Goal: Task Accomplishment & Management: Use online tool/utility

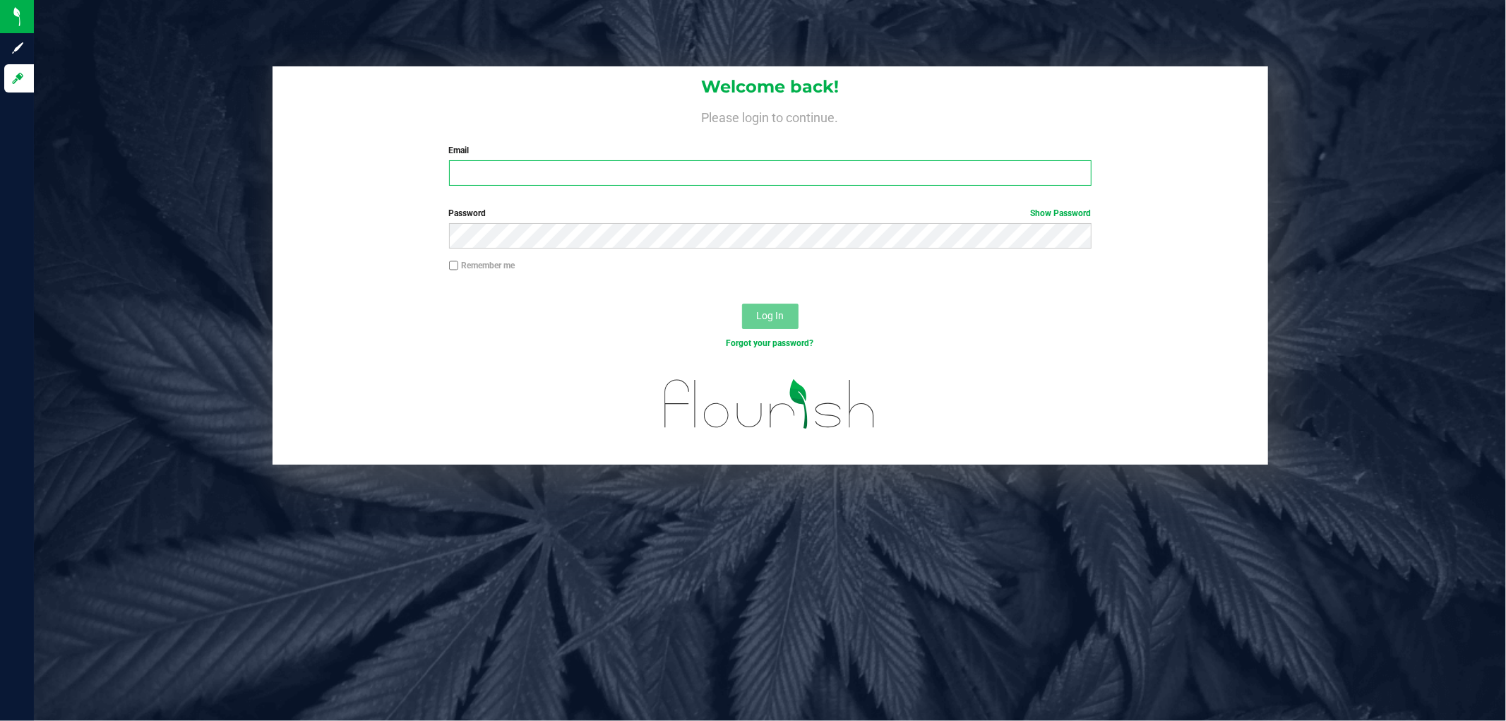
click at [659, 167] on input "Email" at bounding box center [770, 172] width 643 height 25
type input "[EMAIL_ADDRESS][DOMAIN_NAME]"
click at [742, 304] on button "Log In" at bounding box center [770, 316] width 56 height 25
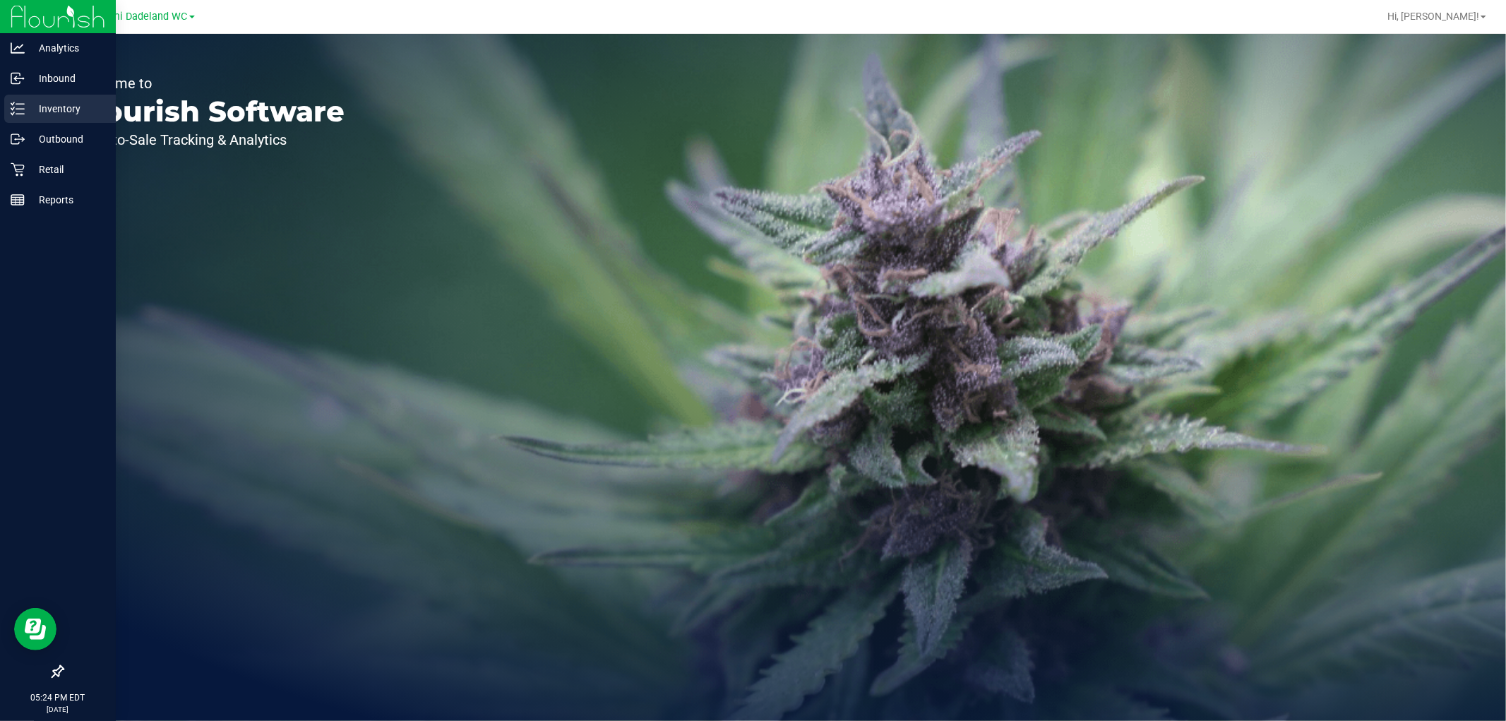
click at [67, 115] on p "Inventory" at bounding box center [67, 108] width 85 height 17
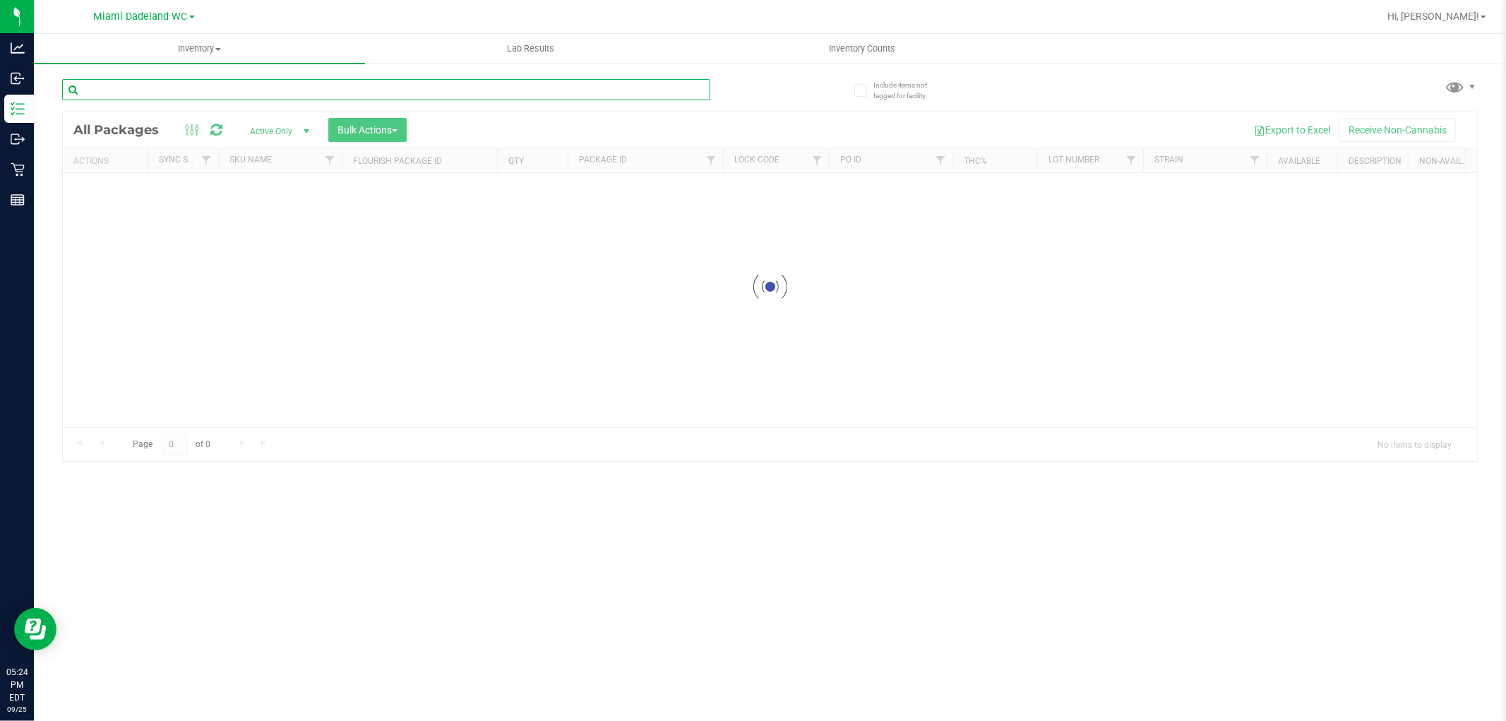
click at [349, 82] on input "text" at bounding box center [386, 89] width 648 height 21
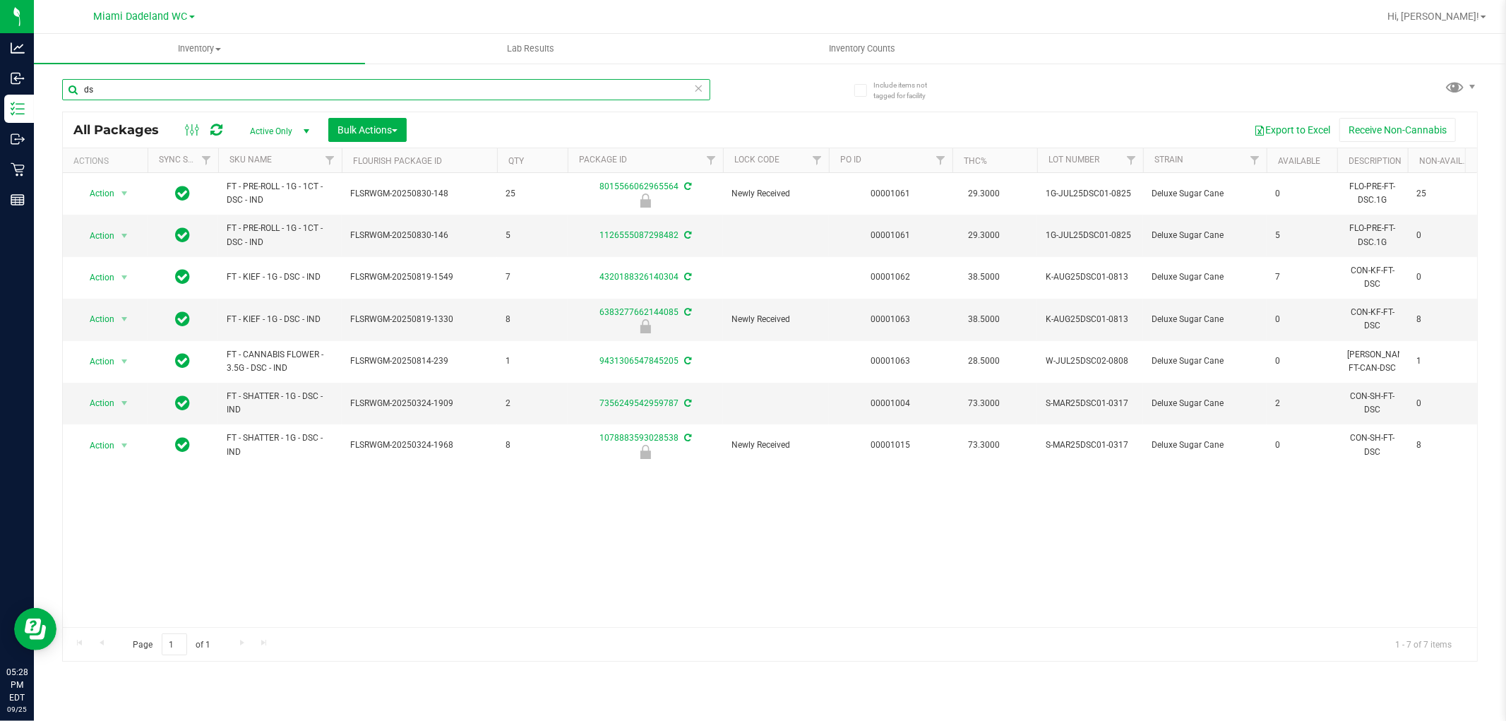
type input "d"
type input "hash"
drag, startPoint x: 417, startPoint y: 11, endPoint x: 439, endPoint y: 13, distance: 22.0
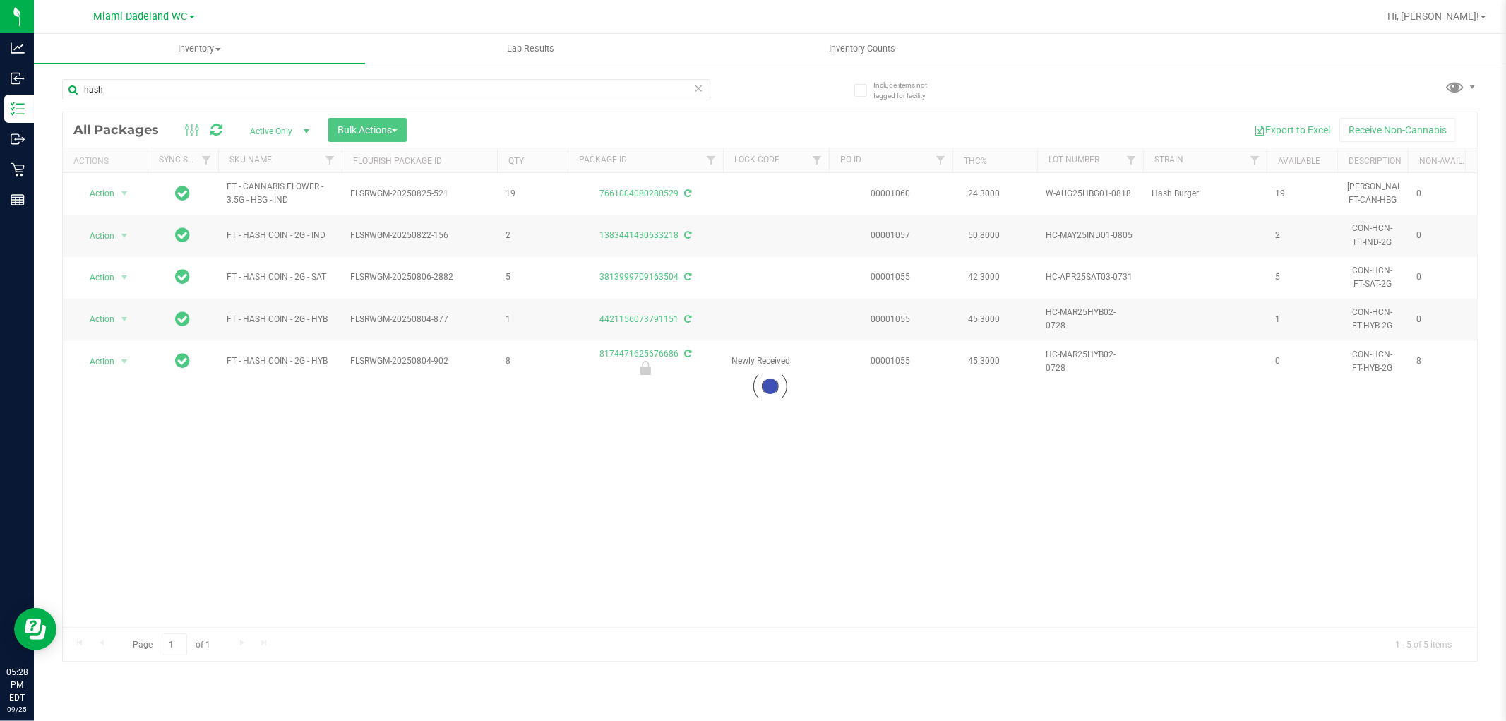
drag, startPoint x: 439, startPoint y: 13, endPoint x: 1141, endPoint y: 71, distance: 704.4
click at [1141, 71] on div "hash Loading... All Packages Active Only Active Only Lab Samples Locked All Ext…" at bounding box center [770, 364] width 1416 height 596
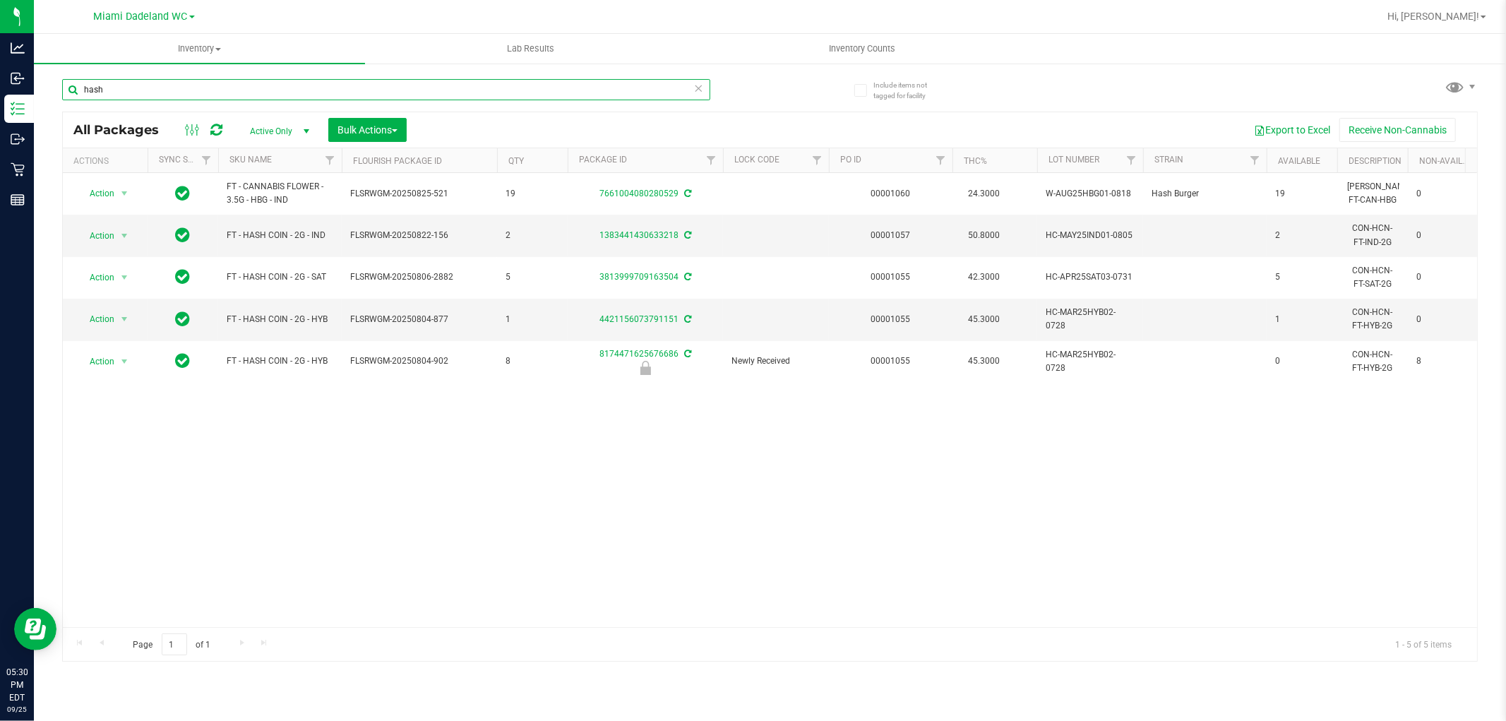
click at [440, 85] on input "hash" at bounding box center [386, 89] width 648 height 21
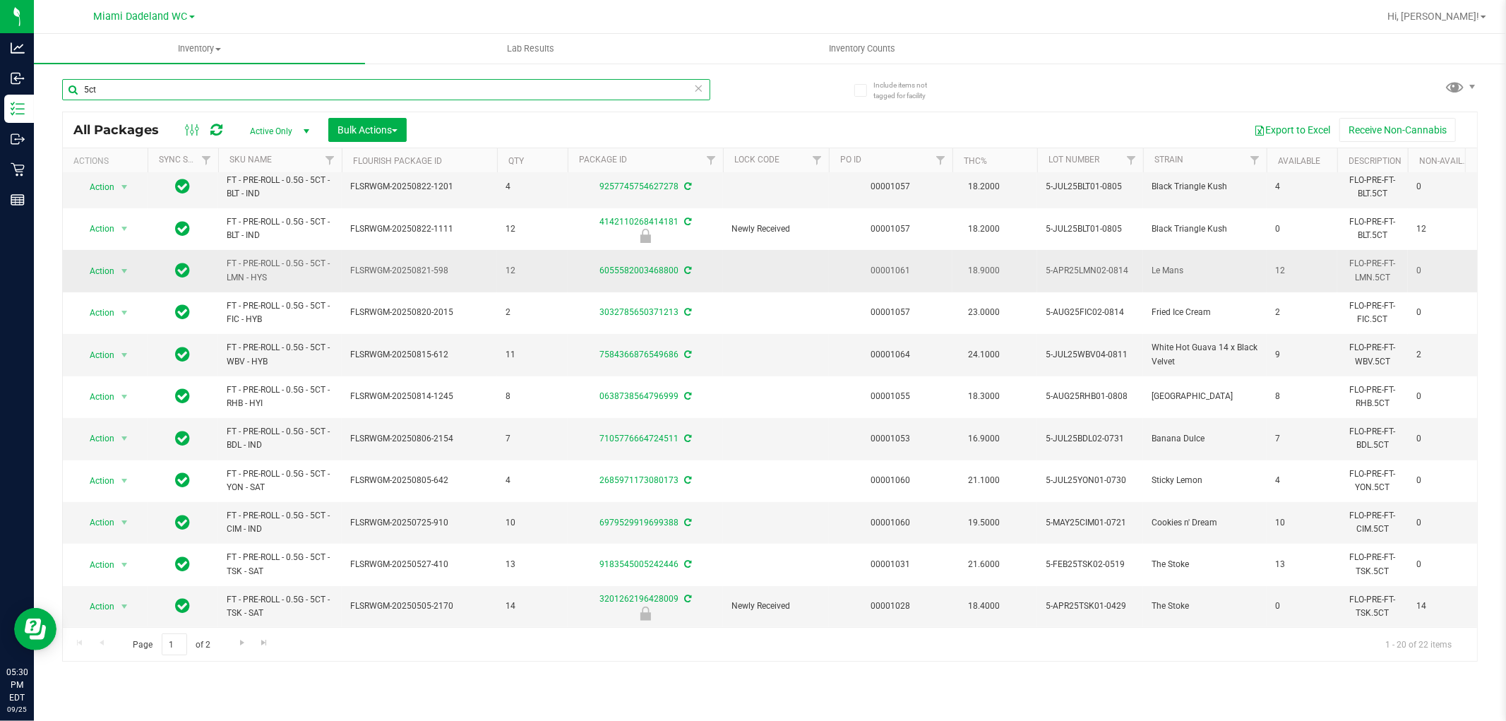
scroll to position [397, 0]
type input "5ct"
click at [258, 161] on link "SKU Name" at bounding box center [251, 160] width 42 height 10
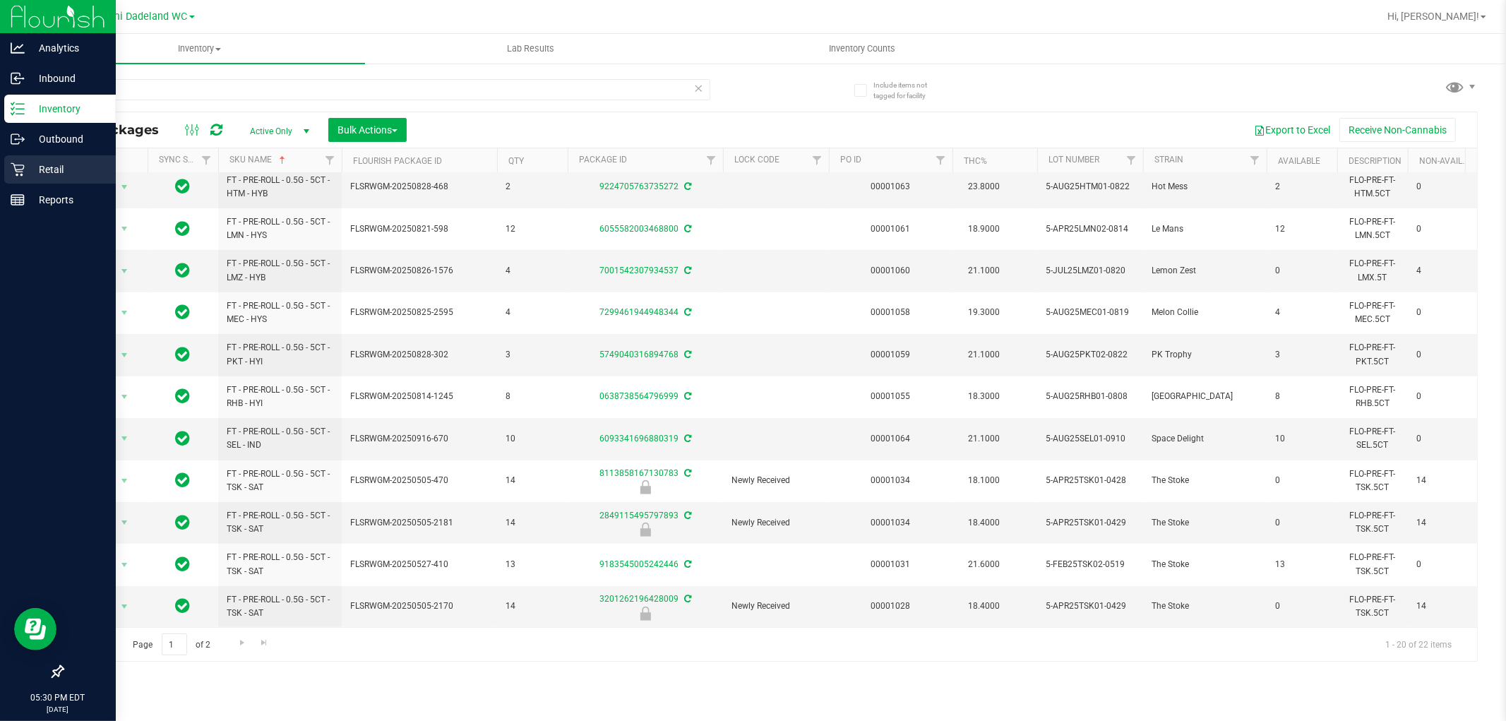
click at [6, 157] on div "Retail" at bounding box center [60, 169] width 112 height 28
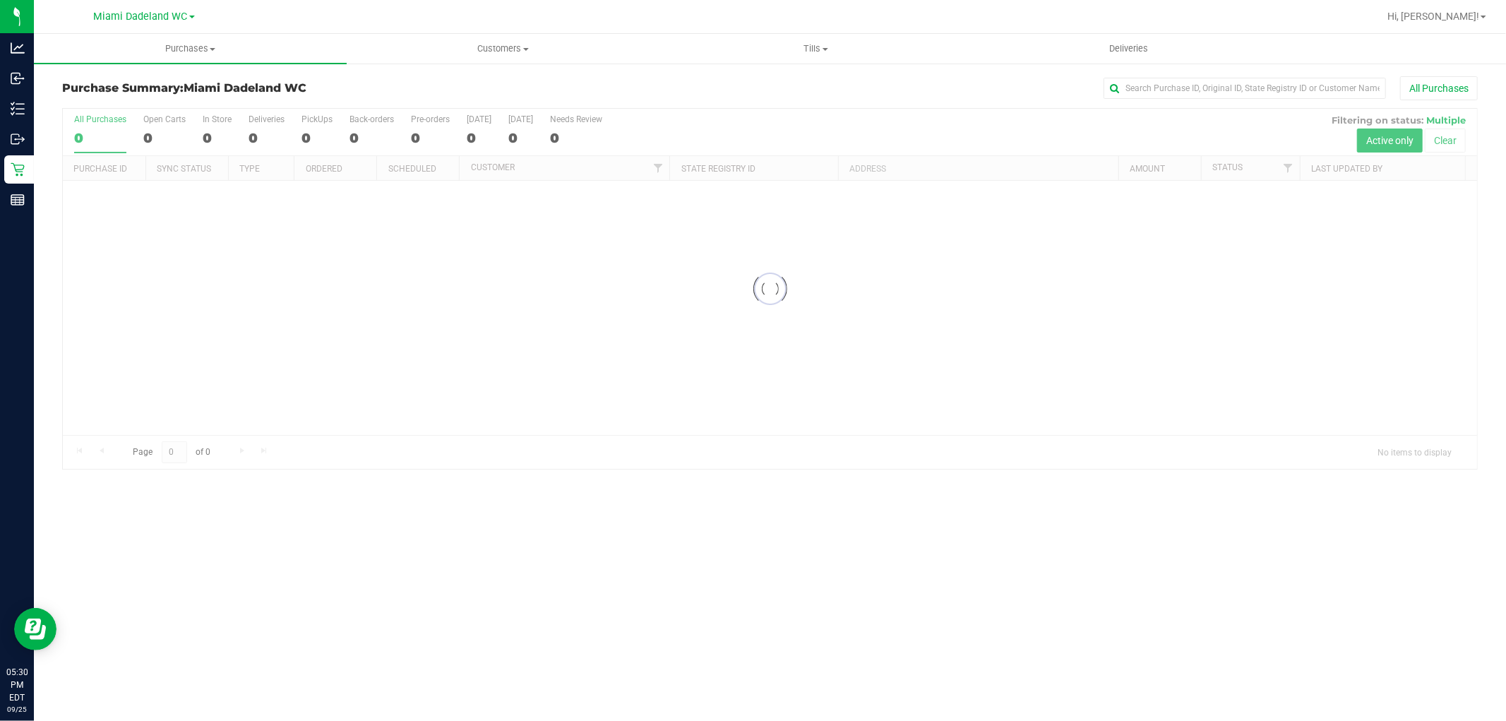
click at [500, 82] on h3 "Purchase Summary: Miami Dadeland WC" at bounding box center [298, 88] width 472 height 13
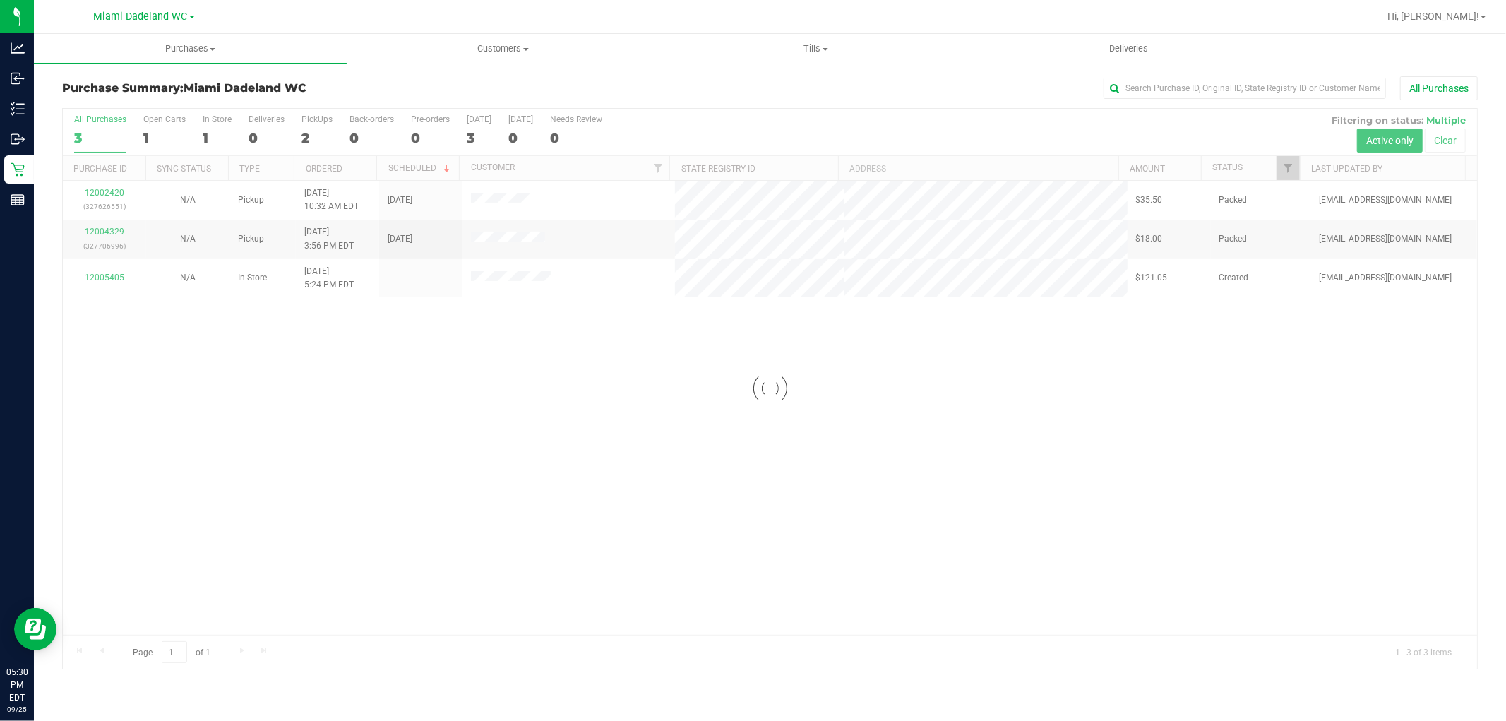
click at [838, 88] on div "All Purchases" at bounding box center [1006, 88] width 944 height 24
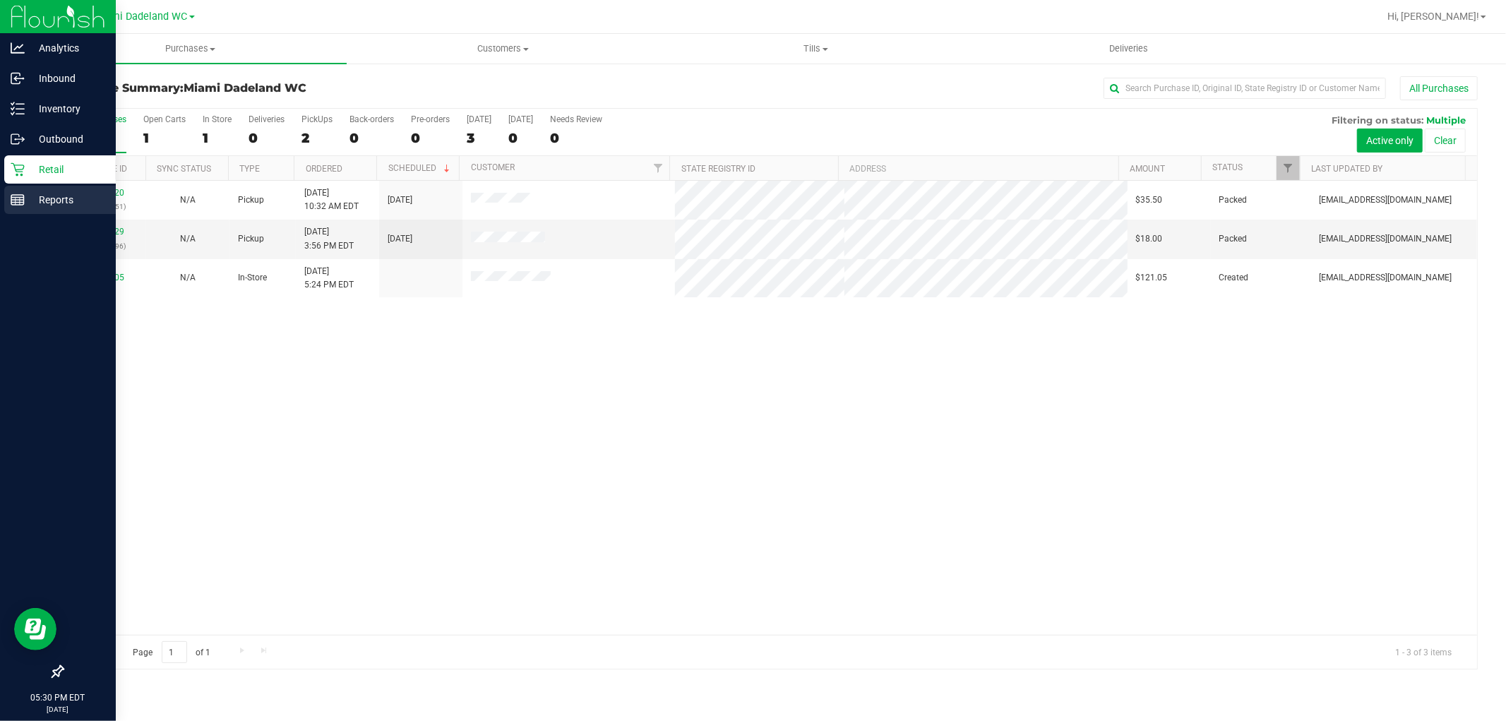
click at [36, 196] on p "Reports" at bounding box center [67, 199] width 85 height 17
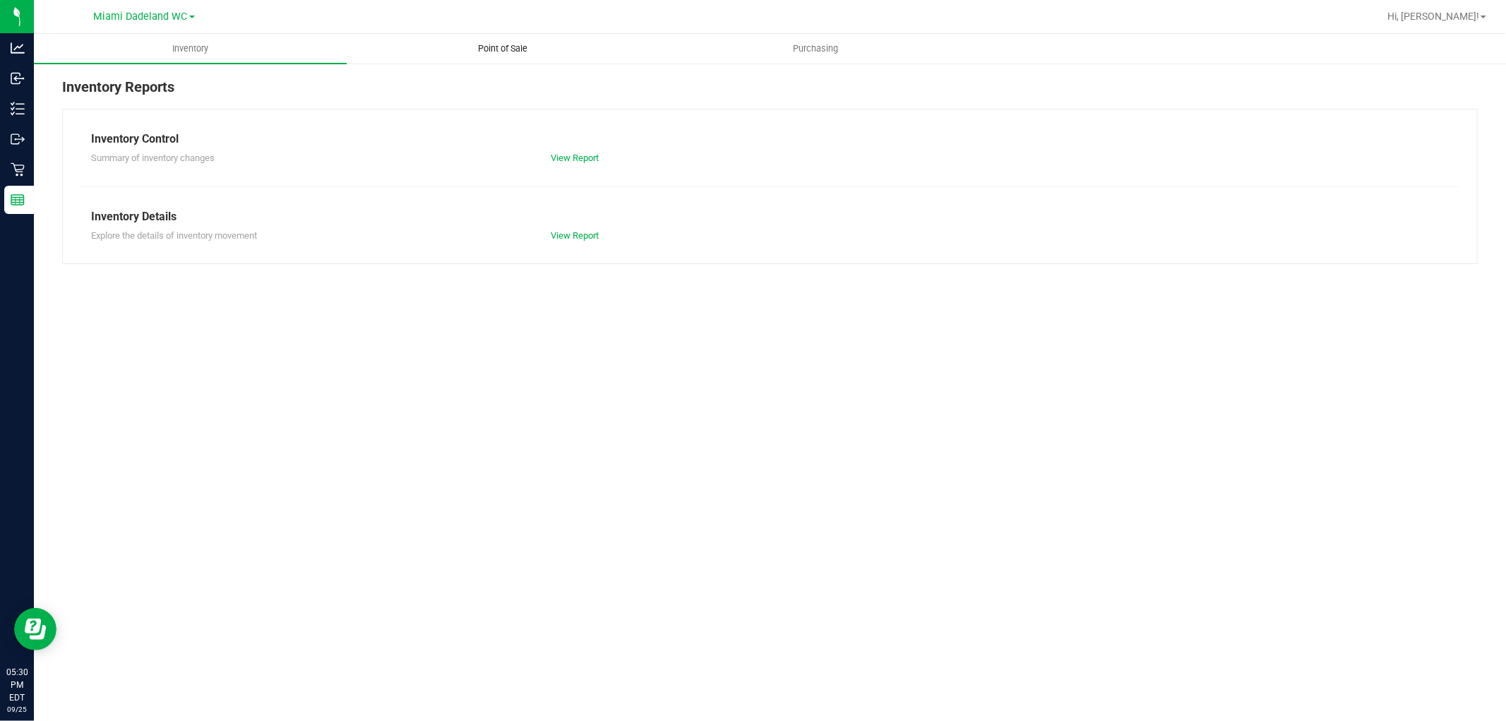
click at [487, 52] on span "Point of Sale" at bounding box center [504, 48] width 88 height 13
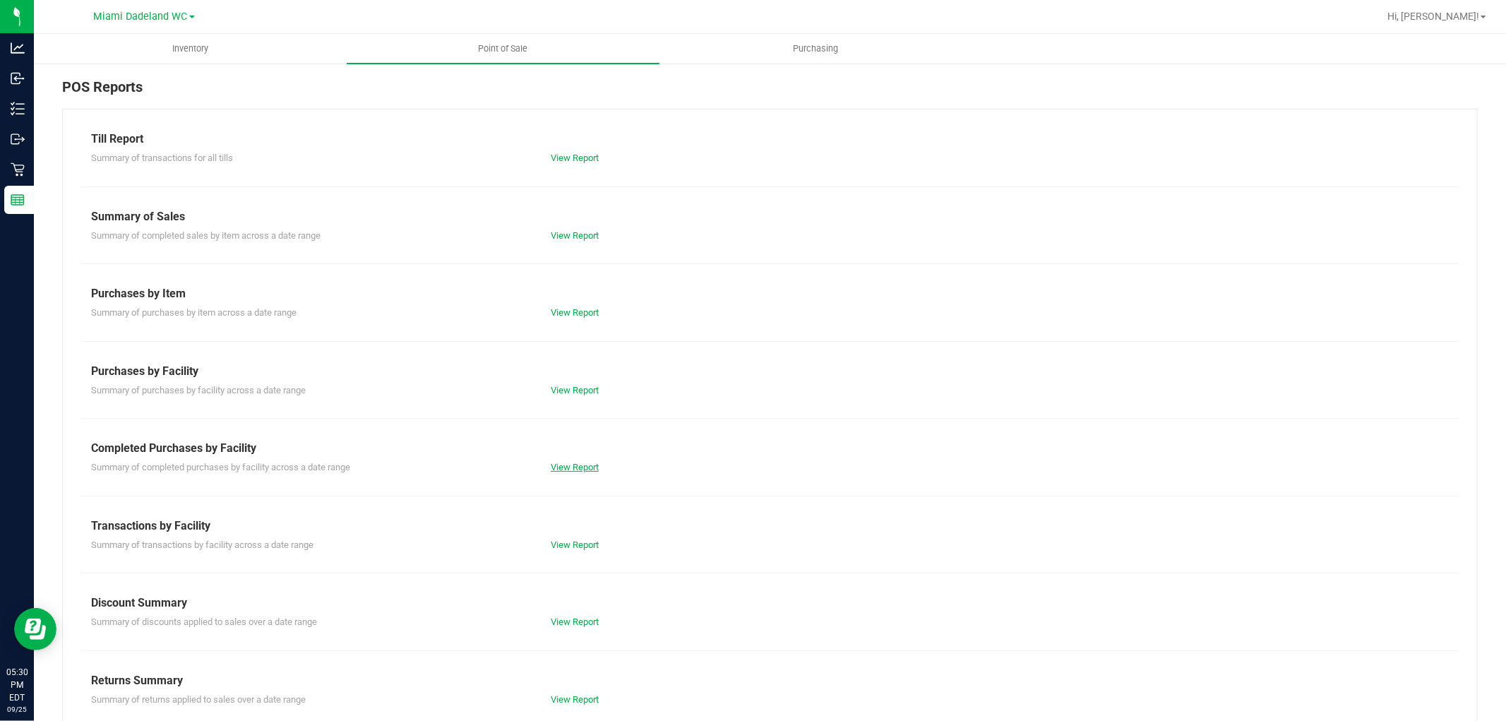
click at [569, 467] on link "View Report" at bounding box center [575, 467] width 48 height 11
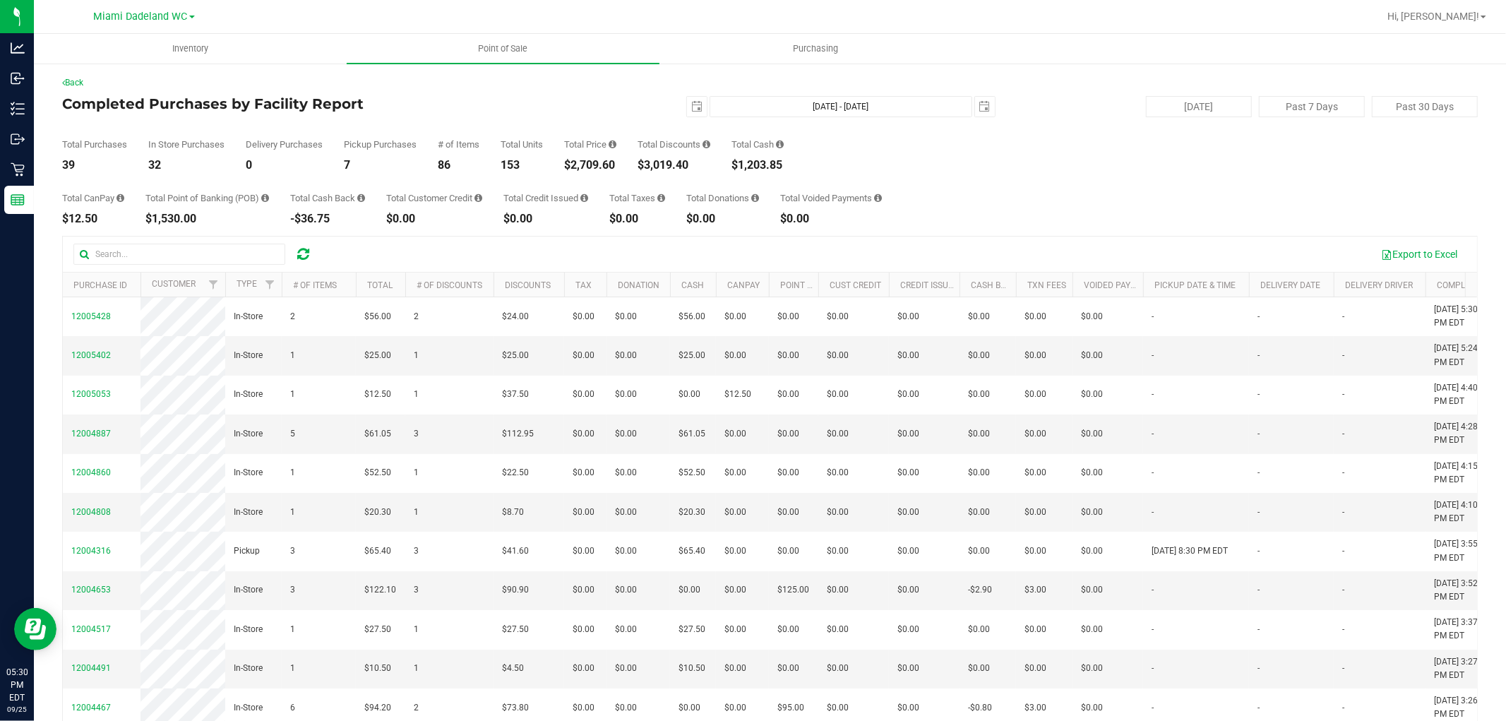
click at [617, 236] on div "Export to Excel Purchase ID Customer Type # of Items Total # of Discounts Disco…" at bounding box center [770, 511] width 1416 height 550
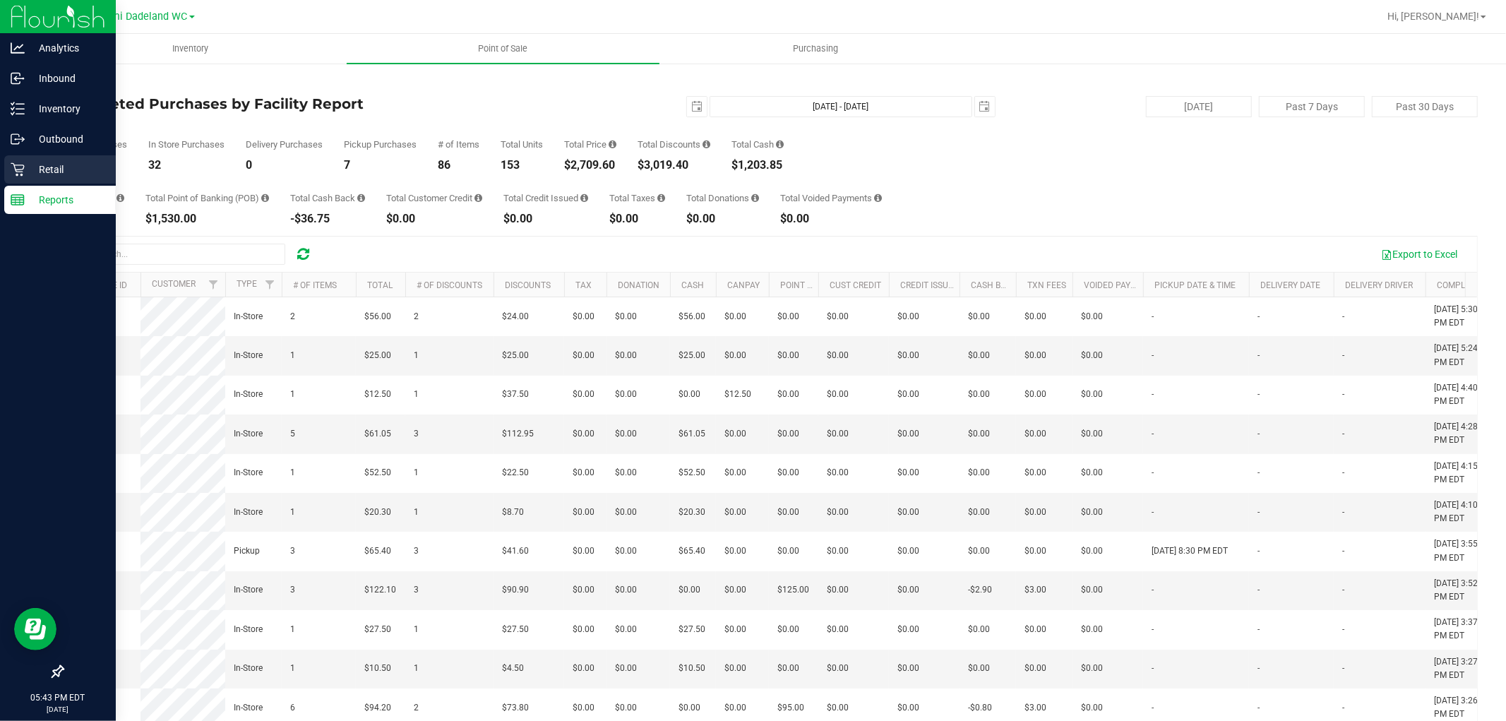
click at [13, 166] on icon at bounding box center [18, 169] width 14 height 14
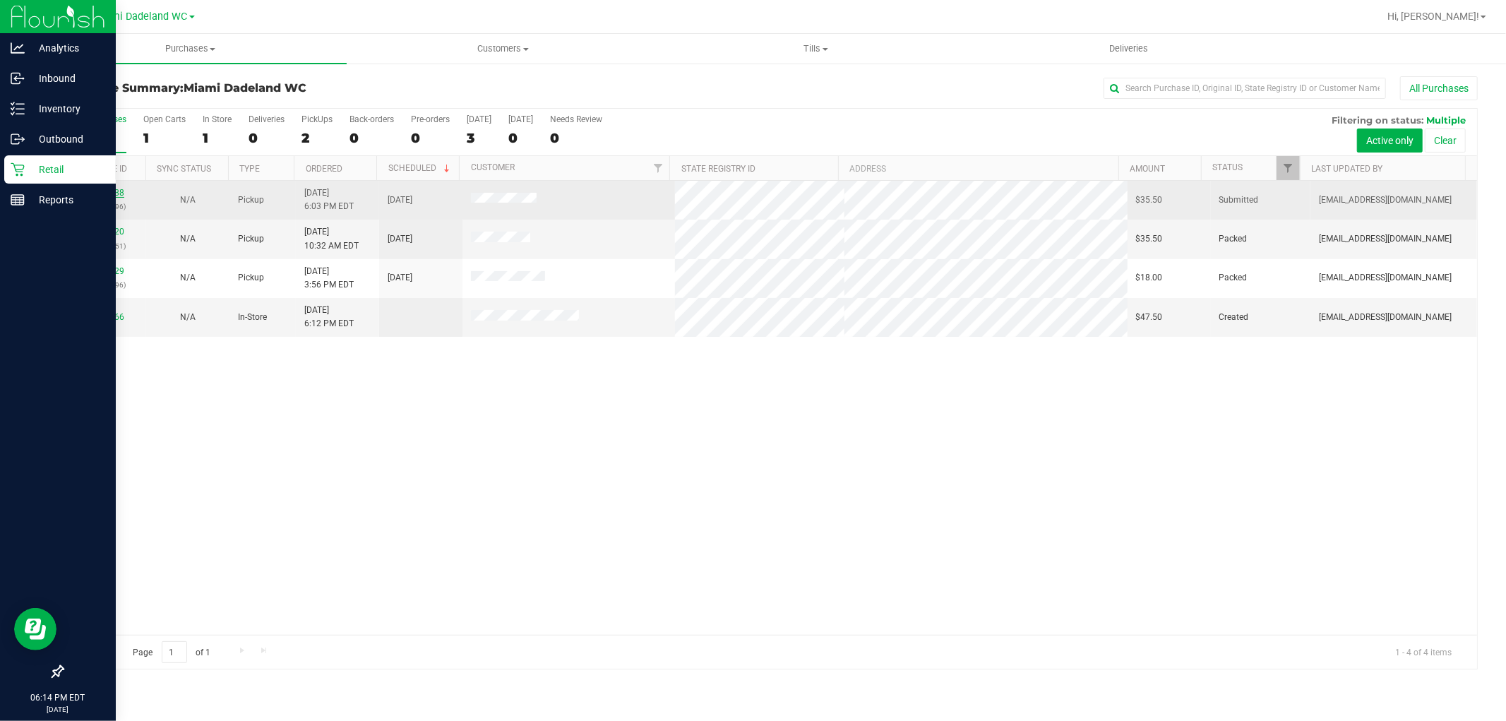
click at [109, 194] on link "12005688" at bounding box center [105, 193] width 40 height 10
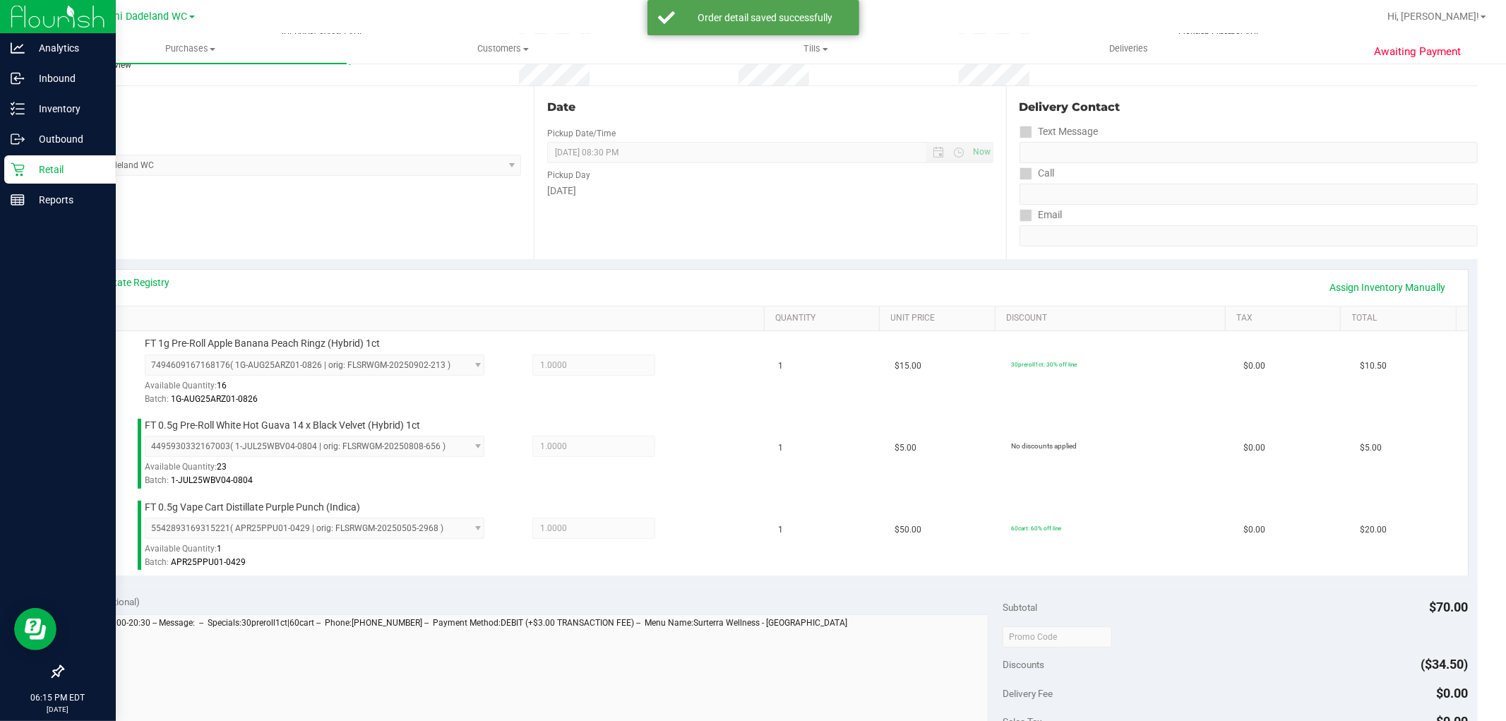
scroll to position [235, 0]
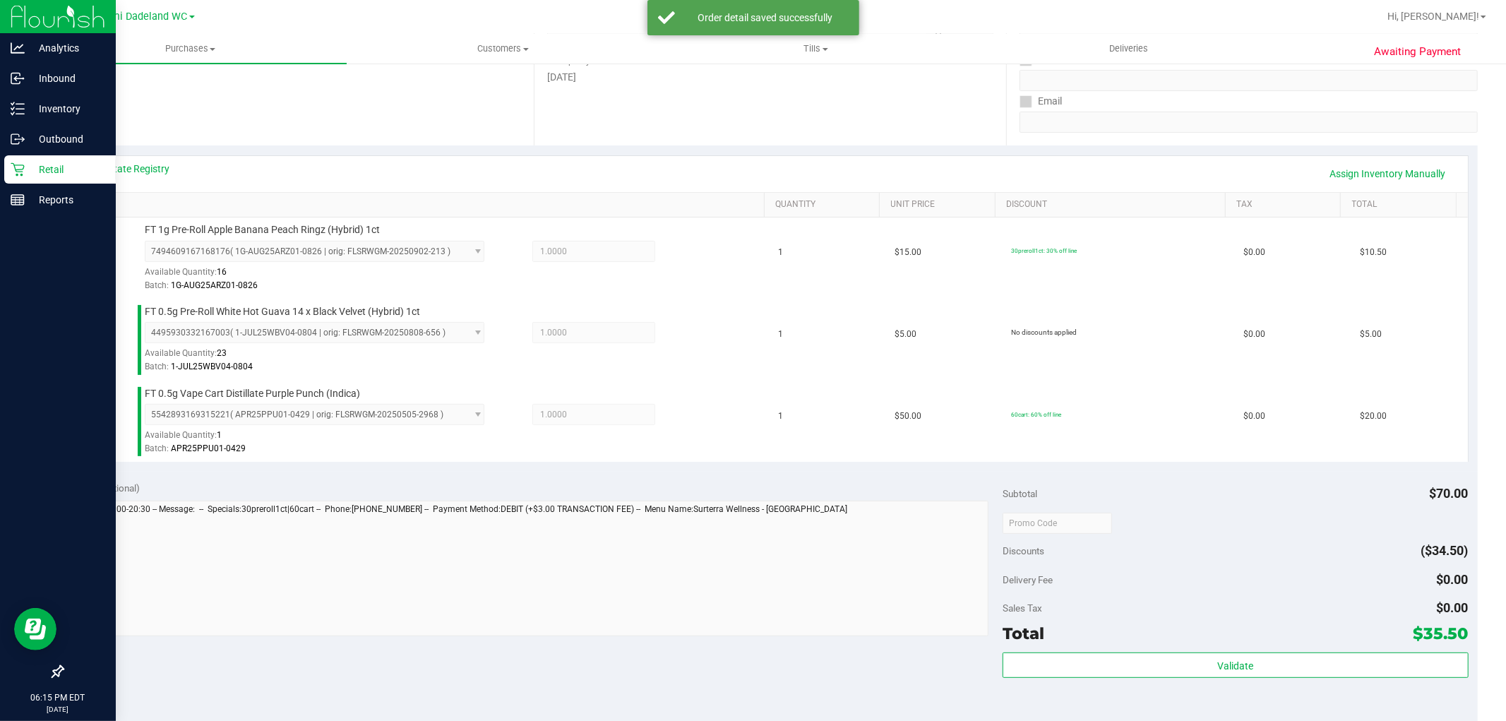
click at [1156, 652] on div "Subtotal $70.00 Discounts ($34.50) Delivery Fee $0.00 Sales Tax $0.00 Total $35…" at bounding box center [1235, 598] width 465 height 235
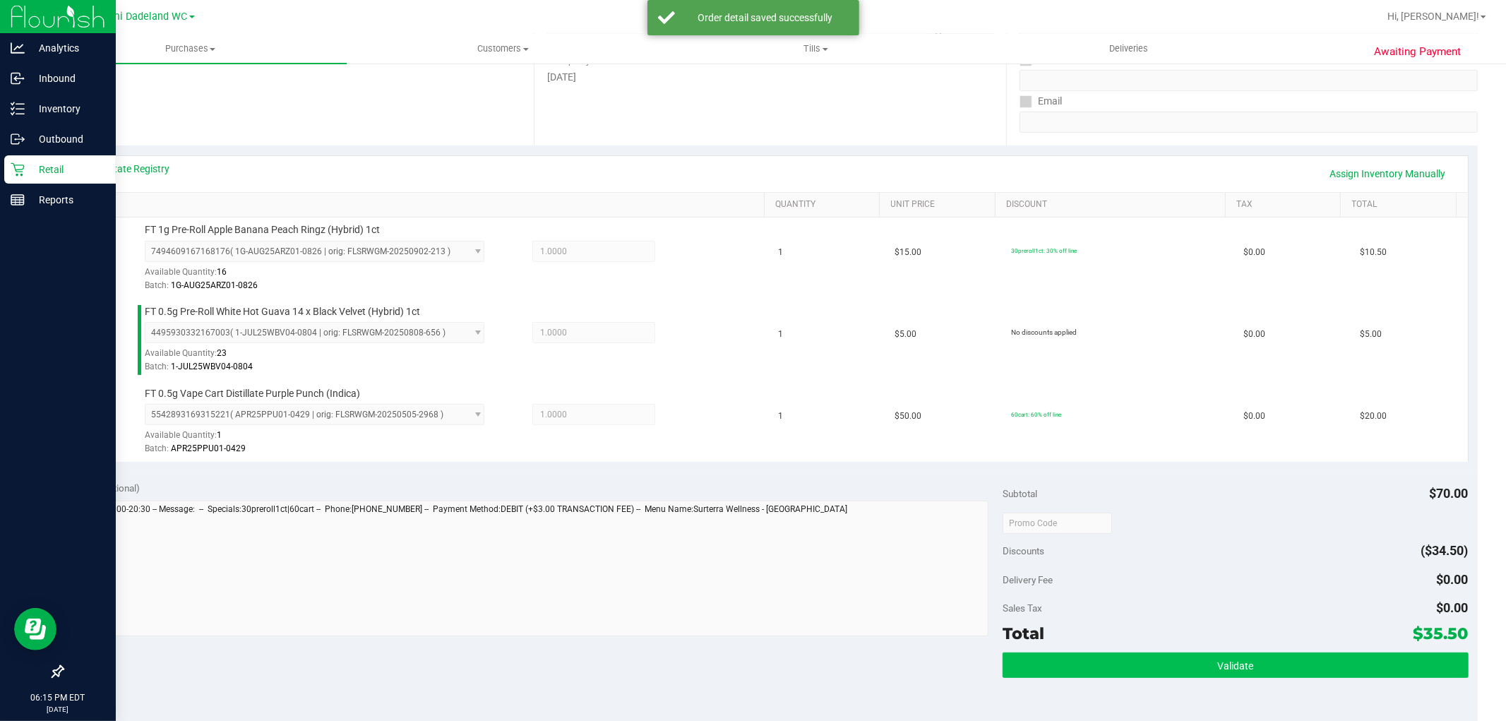
click at [1152, 657] on div "Subtotal $70.00 Discounts ($34.50) Delivery Fee $0.00 Sales Tax $0.00 Total $35…" at bounding box center [1235, 598] width 465 height 235
click at [1152, 661] on button "Validate" at bounding box center [1235, 665] width 465 height 25
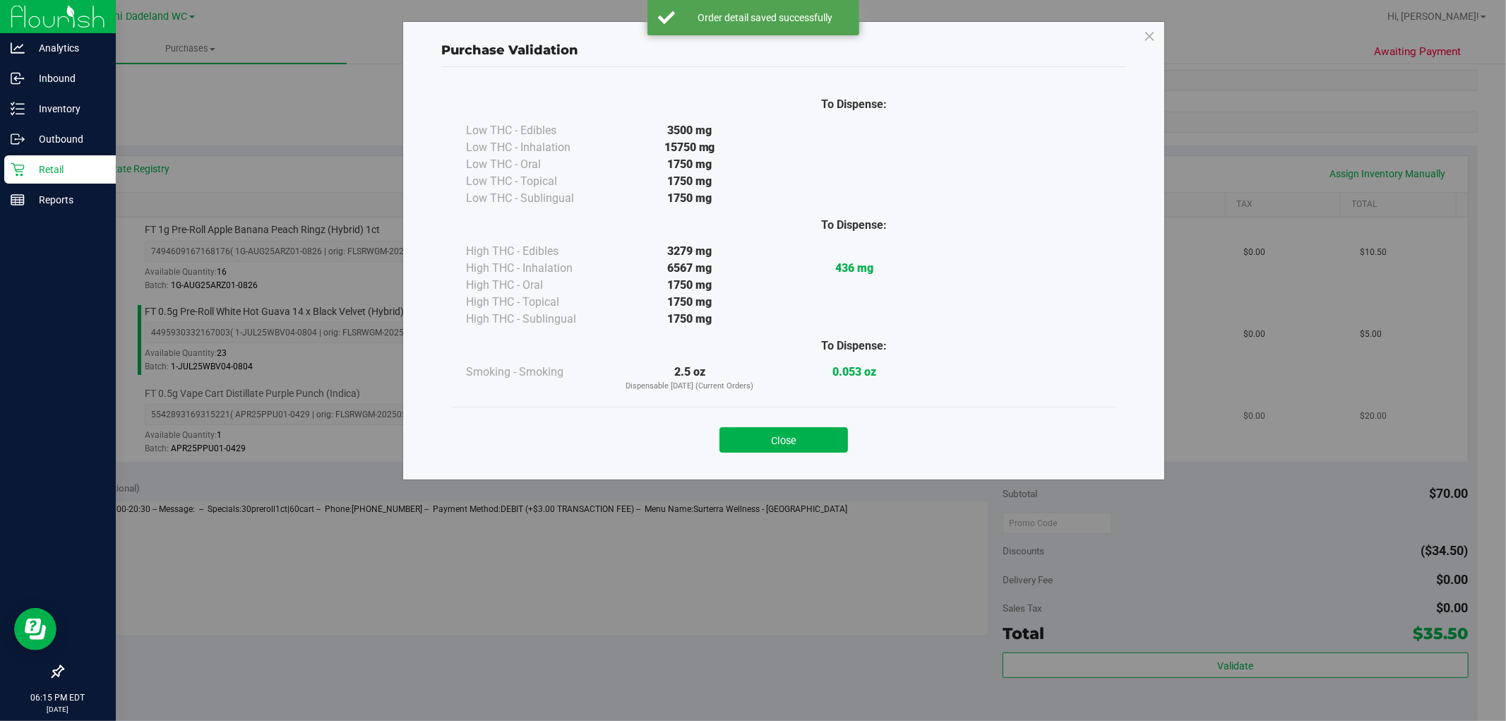
drag, startPoint x: 771, startPoint y: 439, endPoint x: 1121, endPoint y: 426, distance: 350.5
click at [775, 439] on button "Close" at bounding box center [784, 439] width 129 height 25
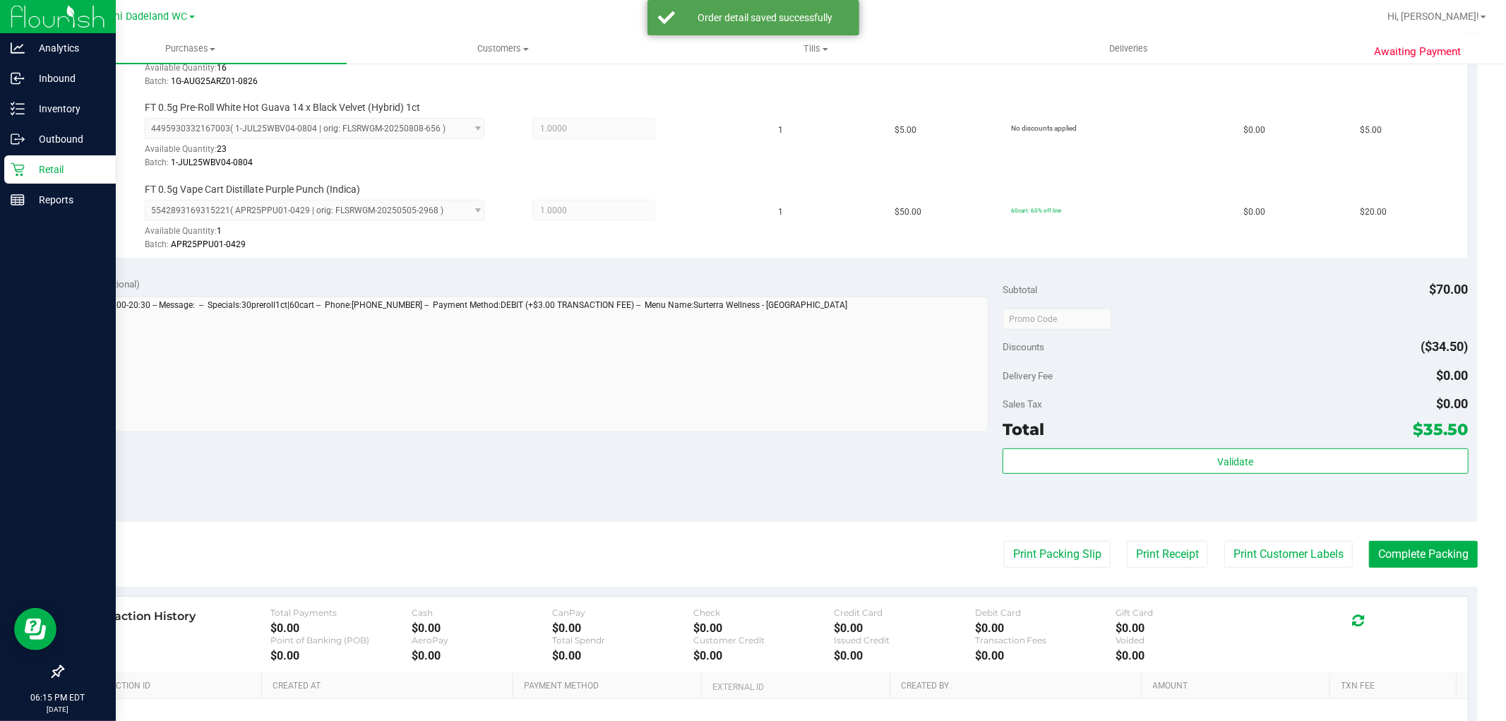
scroll to position [598, 0]
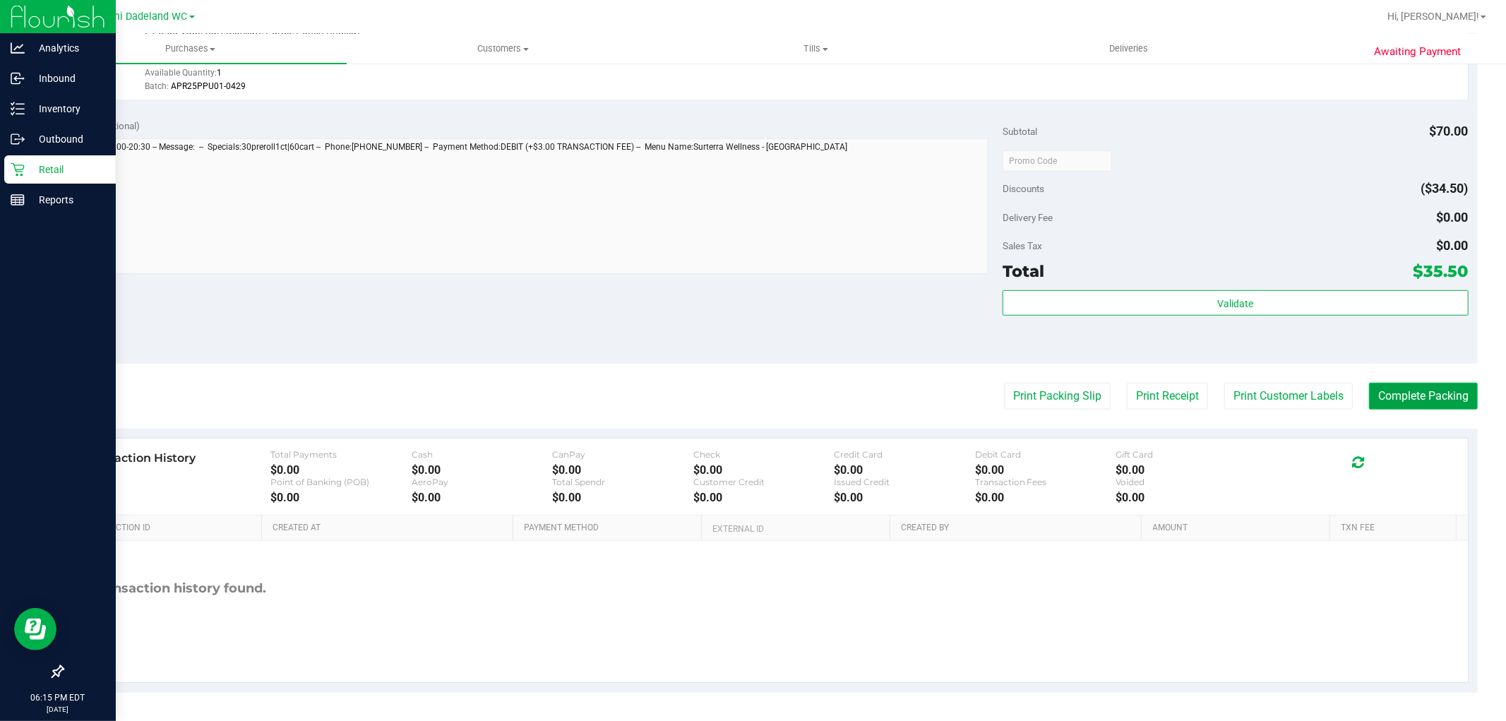
click at [1420, 399] on button "Complete Packing" at bounding box center [1423, 396] width 109 height 27
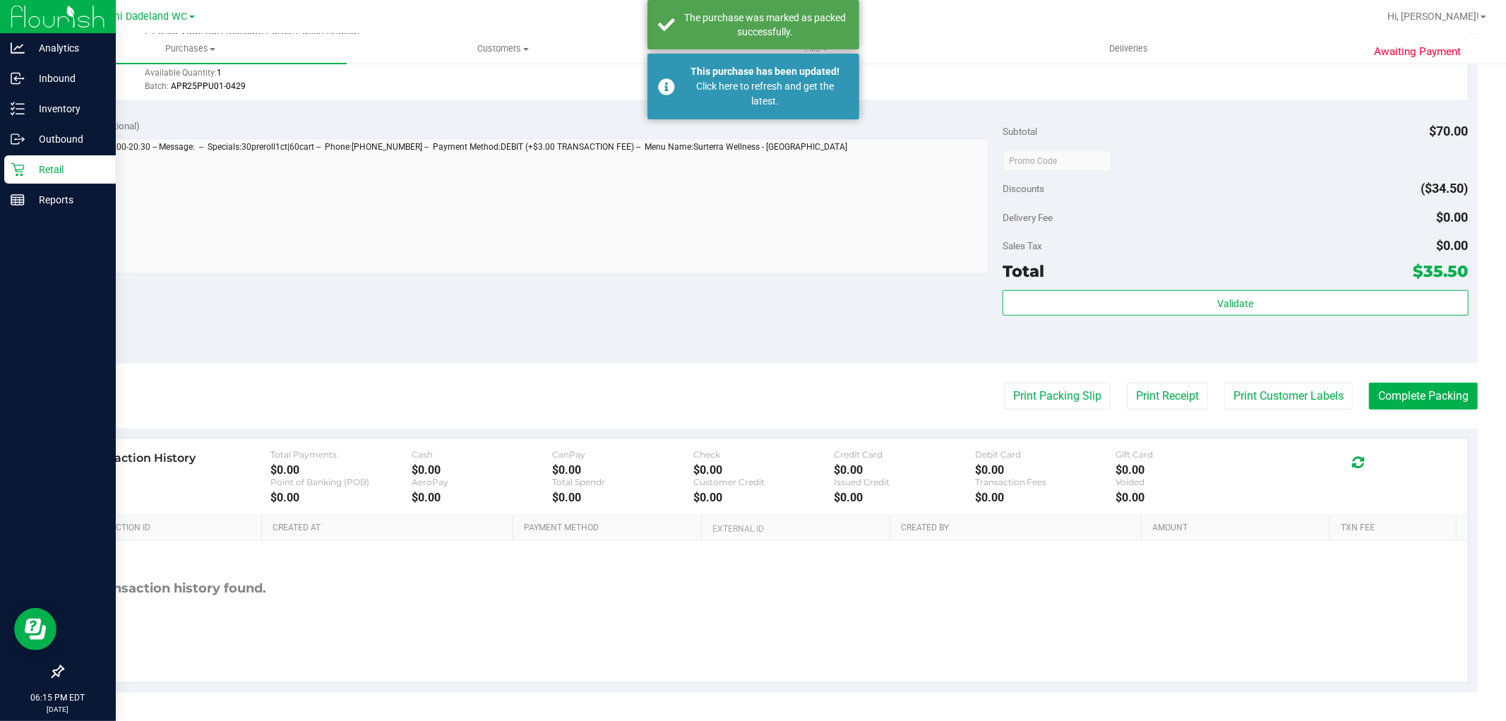
click at [25, 172] on p "Retail" at bounding box center [67, 169] width 85 height 17
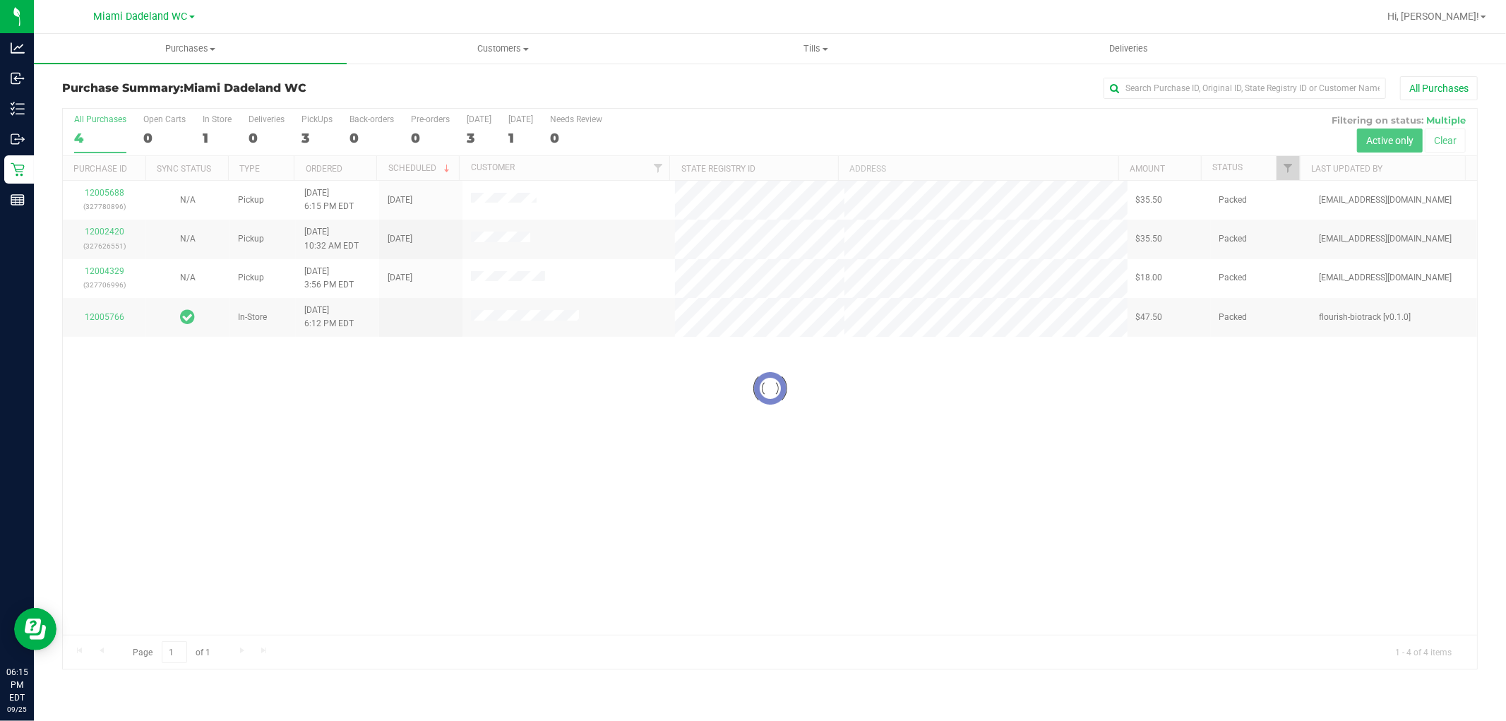
click at [848, 133] on div at bounding box center [770, 389] width 1415 height 560
